Goal: Find contact information: Find contact information

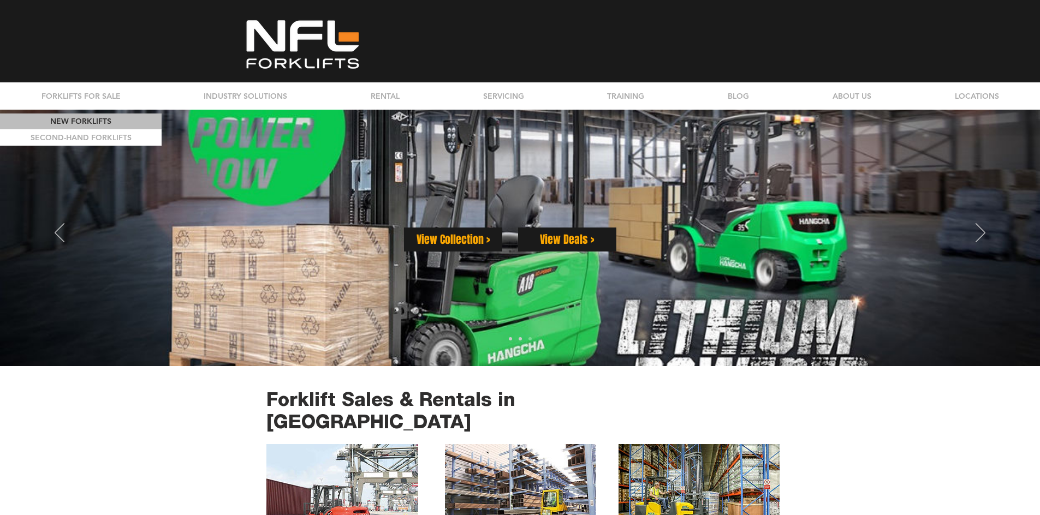
click at [73, 118] on p "NEW FORKLIFTS" at bounding box center [80, 122] width 69 height 16
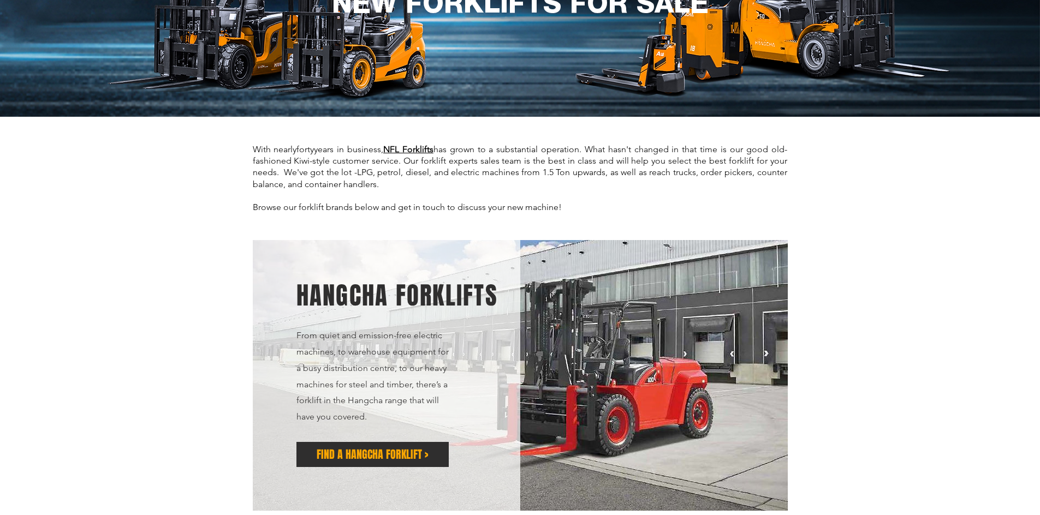
scroll to position [328, 0]
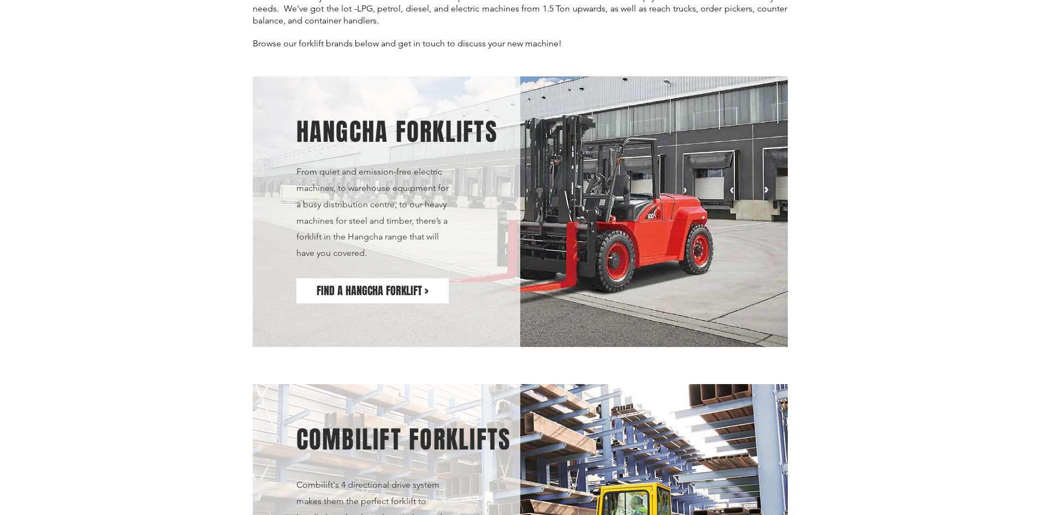
click at [390, 283] on span "FIND A HANGCHA FORKLIFT >" at bounding box center [372, 290] width 111 height 15
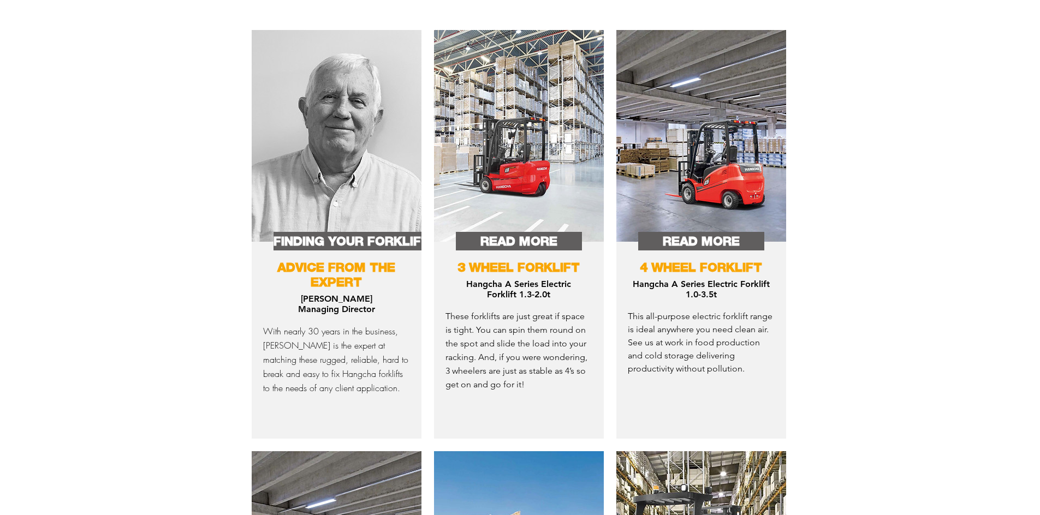
scroll to position [437, 0]
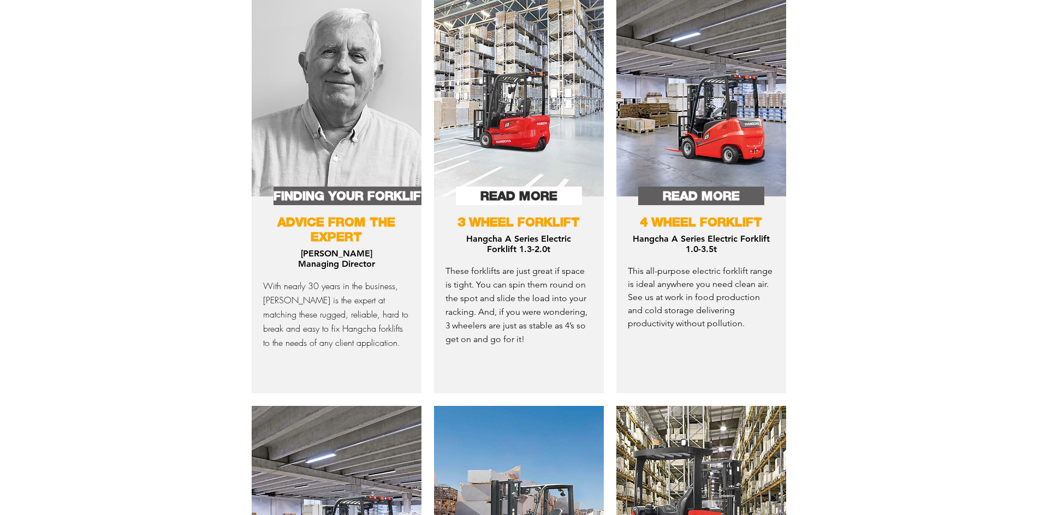
click at [507, 194] on span "READ MORE" at bounding box center [518, 195] width 77 height 17
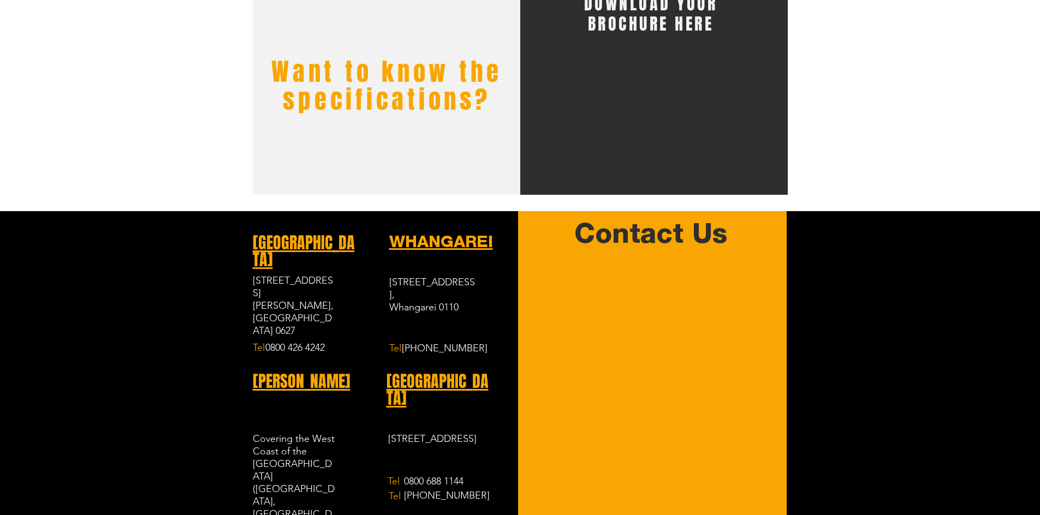
scroll to position [764, 0]
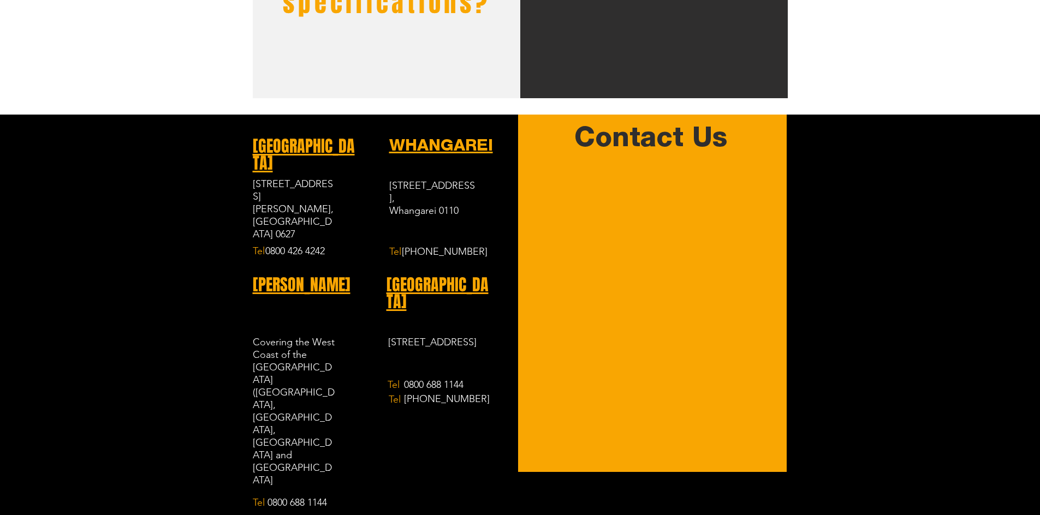
click at [279, 148] on span "[GEOGRAPHIC_DATA]" at bounding box center [304, 154] width 102 height 41
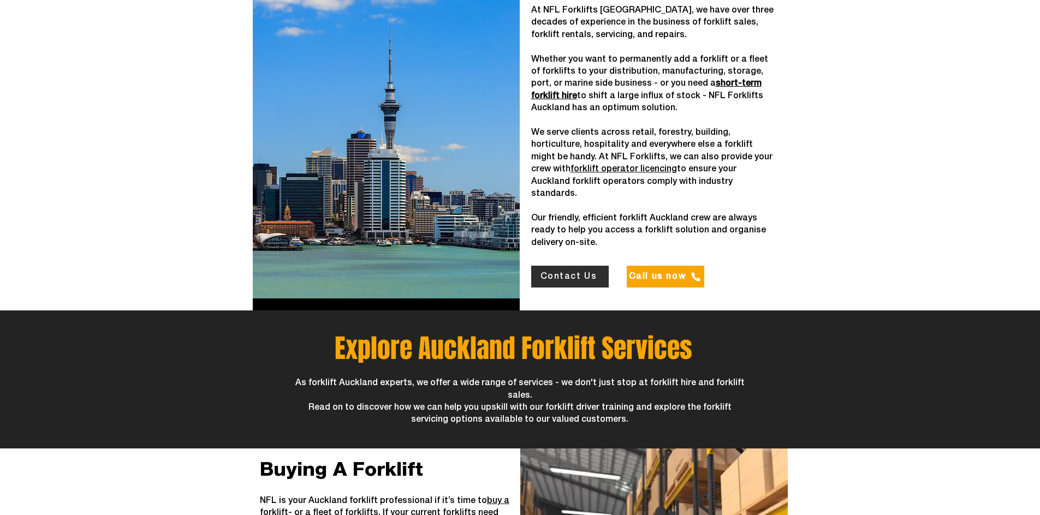
scroll to position [491, 0]
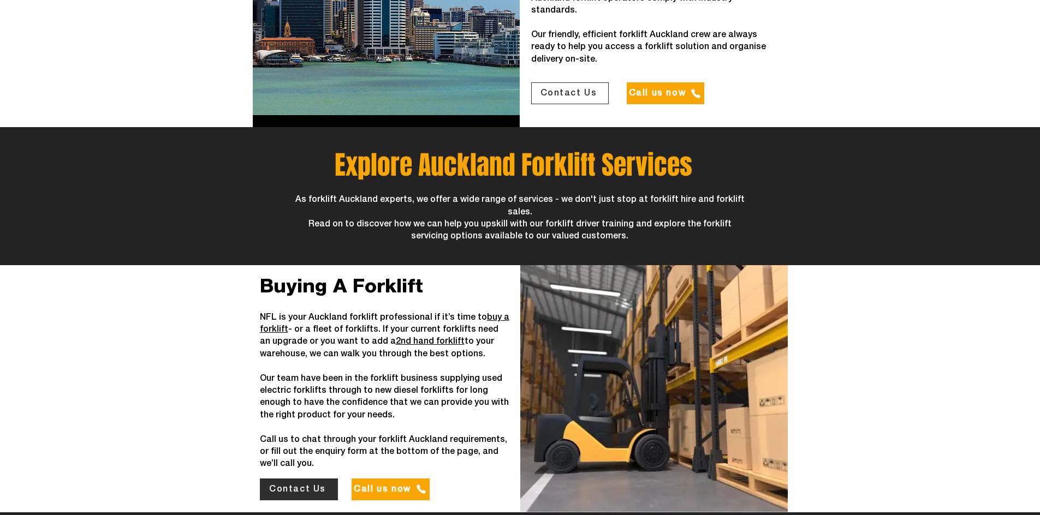
click at [586, 88] on span "Contact Us" at bounding box center [568, 93] width 57 height 10
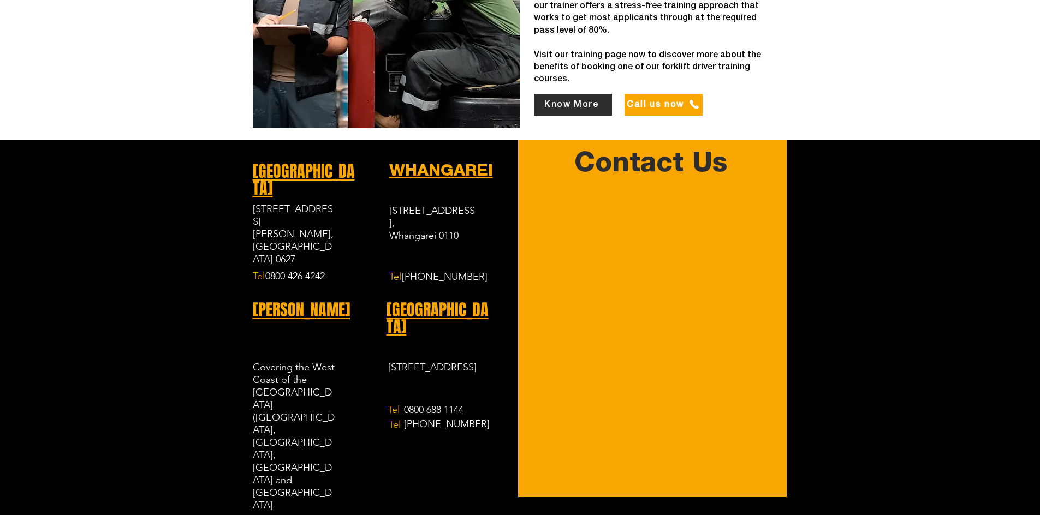
scroll to position [2592, 0]
